Goal: Check status

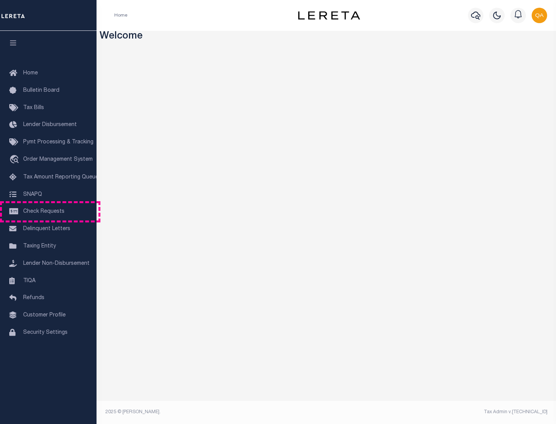
click at [48, 212] on span "Check Requests" at bounding box center [43, 211] width 41 height 5
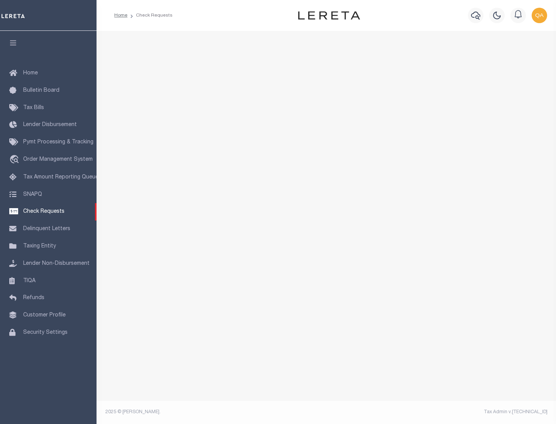
select select "50"
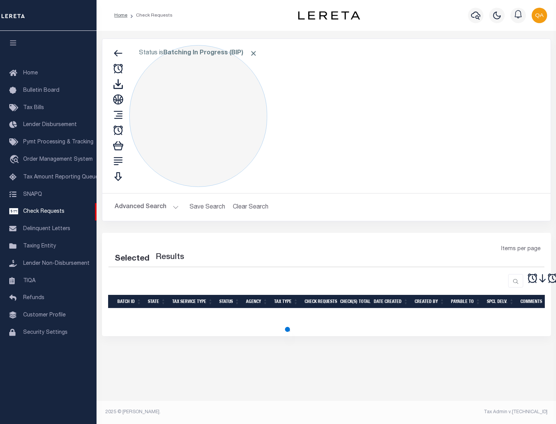
select select "50"
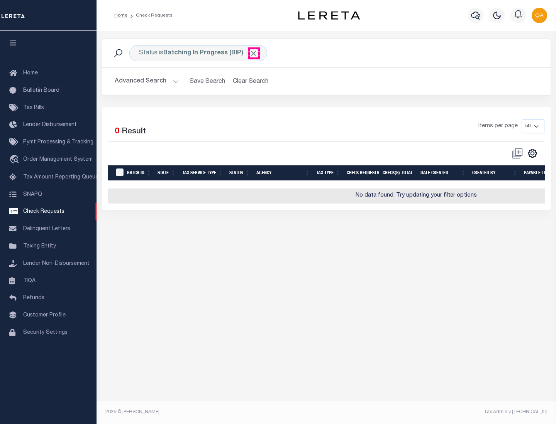
click at [253, 53] on span "Click to Remove" at bounding box center [253, 53] width 8 height 8
